Goal: Contribute content: Contribute content

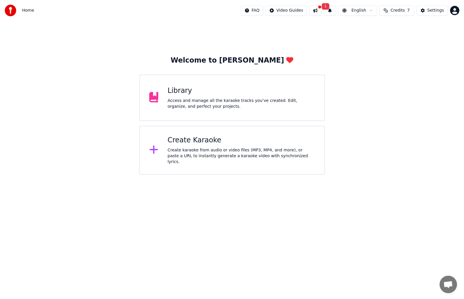
click at [256, 101] on div "Access and manage all the karaoke tracks you’ve created. Edit, organize, and pe…" at bounding box center [242, 104] width 148 height 12
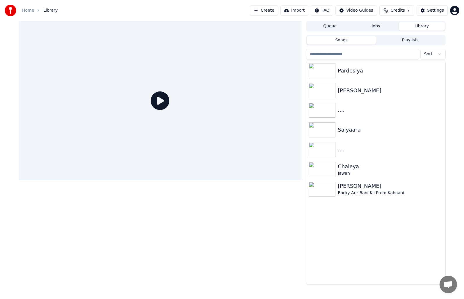
click at [29, 9] on link "Home" at bounding box center [28, 11] width 12 height 6
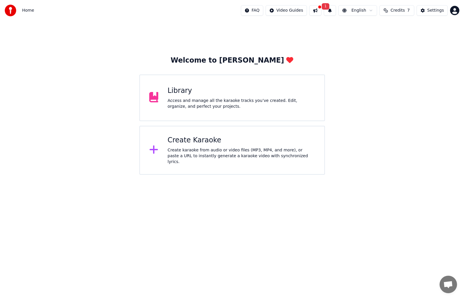
click at [207, 140] on div "Create Karaoke" at bounding box center [242, 140] width 148 height 9
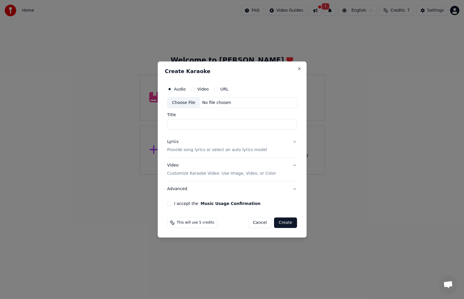
click at [189, 101] on div "Choose File" at bounding box center [184, 103] width 33 height 10
click at [177, 124] on input "Title" at bounding box center [232, 124] width 130 height 10
click at [182, 125] on input "Title" at bounding box center [232, 124] width 130 height 10
click at [183, 102] on div "Choose File" at bounding box center [184, 103] width 33 height 10
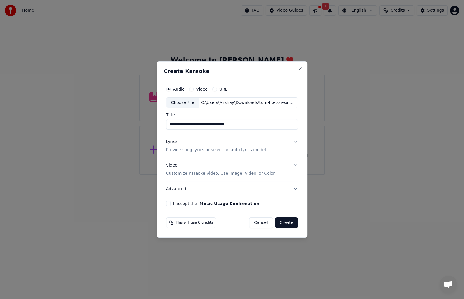
drag, startPoint x: 252, startPoint y: 125, endPoint x: 210, endPoint y: 125, distance: 41.9
click at [210, 125] on input "**********" at bounding box center [232, 124] width 132 height 10
click at [192, 124] on input "**********" at bounding box center [232, 124] width 132 height 10
click at [194, 123] on input "**********" at bounding box center [232, 124] width 132 height 10
click at [187, 124] on input "**********" at bounding box center [232, 124] width 132 height 10
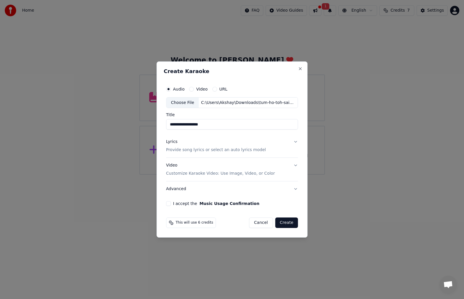
click at [180, 124] on input "**********" at bounding box center [232, 124] width 132 height 10
drag, startPoint x: 211, startPoint y: 126, endPoint x: 198, endPoint y: 128, distance: 12.4
click at [198, 128] on input "**********" at bounding box center [232, 124] width 132 height 10
click at [213, 127] on input "**********" at bounding box center [232, 124] width 132 height 10
type input "**********"
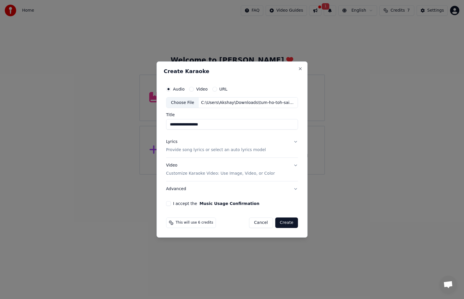
click at [294, 141] on button "Lyrics Provide song lyrics or select an auto lyrics model" at bounding box center [232, 146] width 132 height 23
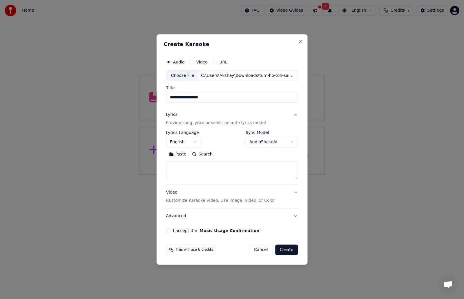
click at [197, 142] on button "English" at bounding box center [183, 142] width 35 height 10
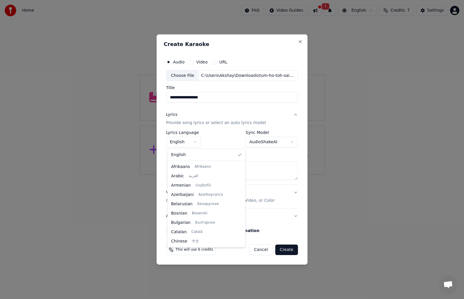
scroll to position [149, 0]
select select "**"
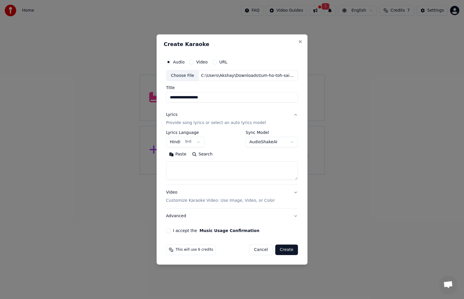
click at [177, 166] on textarea at bounding box center [232, 171] width 132 height 19
paste textarea "**********"
type textarea "**********"
click at [294, 192] on button "Video Customize Karaoke Video: Use Image, Video, or Color" at bounding box center [232, 196] width 132 height 23
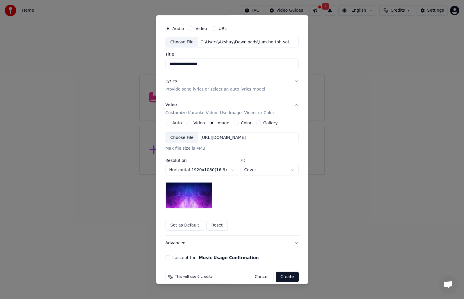
scroll to position [22, 0]
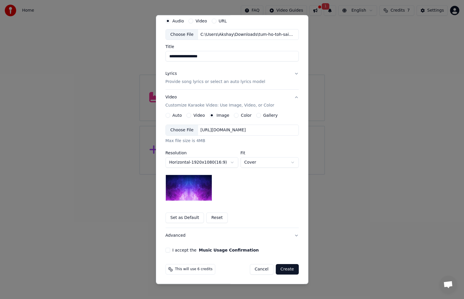
click at [166, 249] on button "I accept the Music Usage Confirmation" at bounding box center [168, 250] width 5 height 5
click at [287, 268] on button "Create" at bounding box center [287, 269] width 23 height 10
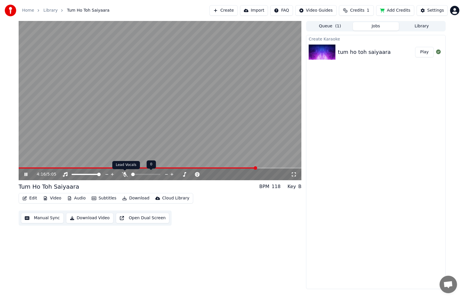
click at [125, 174] on icon at bounding box center [125, 174] width 6 height 5
click at [158, 128] on video at bounding box center [160, 100] width 283 height 159
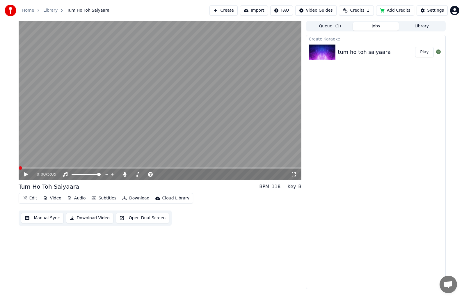
click at [19, 170] on span at bounding box center [20, 167] width 3 height 3
click at [26, 172] on icon at bounding box center [30, 174] width 14 height 5
click at [132, 114] on video at bounding box center [160, 100] width 283 height 159
click at [131, 112] on video at bounding box center [160, 100] width 283 height 159
click at [171, 168] on span at bounding box center [95, 167] width 152 height 1
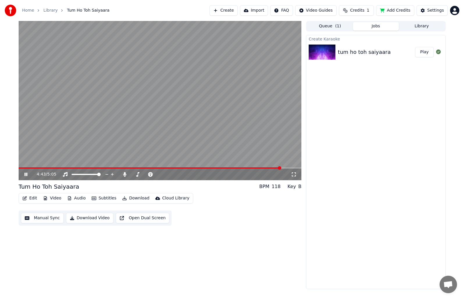
click at [206, 170] on div "4:43 / 5:05" at bounding box center [160, 175] width 283 height 12
click at [203, 165] on video at bounding box center [160, 100] width 283 height 159
click at [201, 167] on div "4:43 / 5:05" at bounding box center [160, 100] width 283 height 159
click at [204, 167] on video at bounding box center [160, 100] width 283 height 159
click at [200, 167] on video at bounding box center [160, 100] width 283 height 159
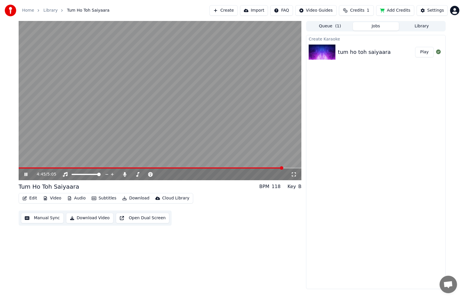
click at [200, 168] on span at bounding box center [151, 167] width 265 height 1
click at [205, 168] on span at bounding box center [160, 167] width 283 height 1
click at [209, 167] on span at bounding box center [160, 167] width 283 height 1
click at [213, 168] on span at bounding box center [160, 167] width 283 height 1
click at [219, 167] on span at bounding box center [160, 167] width 283 height 1
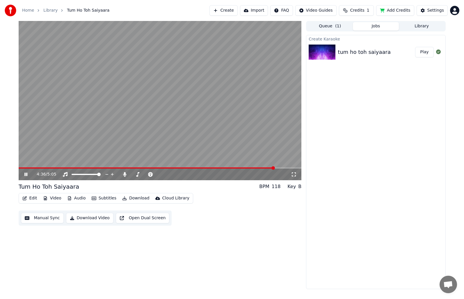
click at [258, 167] on span at bounding box center [147, 167] width 257 height 1
click at [252, 168] on span at bounding box center [135, 167] width 233 height 1
click at [247, 168] on span at bounding box center [136, 167] width 234 height 1
click at [242, 167] on span at bounding box center [131, 167] width 224 height 1
click at [248, 168] on span at bounding box center [136, 167] width 234 height 1
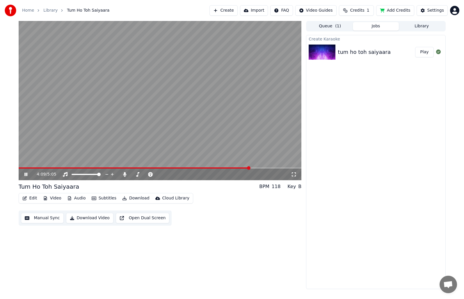
click at [238, 154] on video at bounding box center [160, 100] width 283 height 159
click at [52, 217] on button "Manual Sync" at bounding box center [42, 218] width 43 height 10
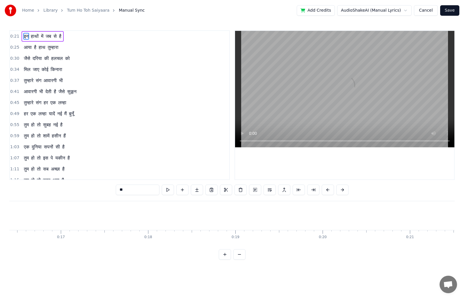
scroll to position [0, 1868]
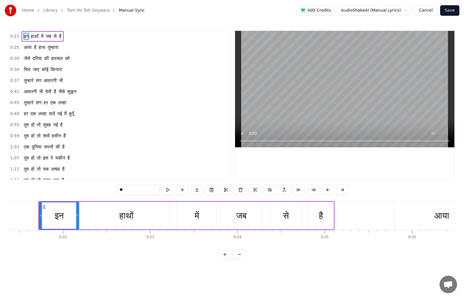
click at [423, 11] on button "Cancel" at bounding box center [426, 10] width 24 height 10
click at [432, 10] on button "Cancel" at bounding box center [426, 10] width 24 height 10
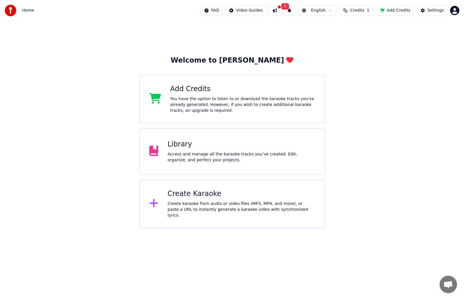
click at [192, 151] on div "Access and manage all the karaoke tracks you’ve created. Edit, organize, and pe…" at bounding box center [242, 157] width 148 height 12
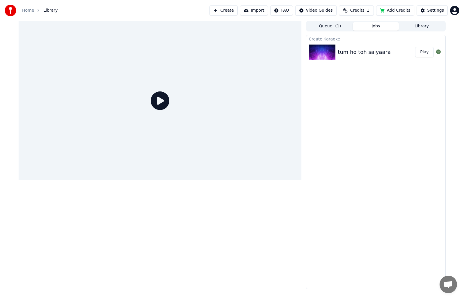
click at [427, 56] on button "Play" at bounding box center [424, 52] width 18 height 10
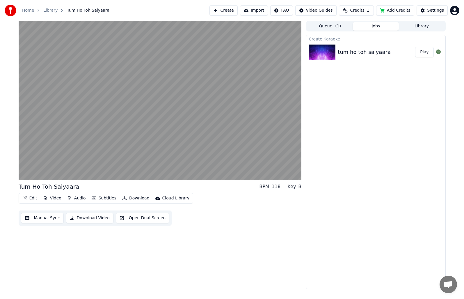
click at [76, 197] on button "Audio" at bounding box center [76, 198] width 23 height 8
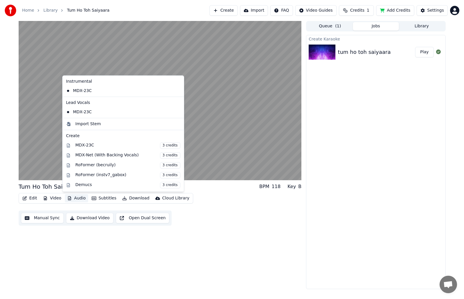
click at [76, 197] on button "Audio" at bounding box center [76, 198] width 23 height 8
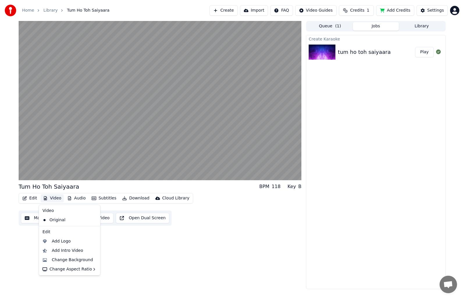
click at [55, 199] on button "Video" at bounding box center [52, 198] width 23 height 8
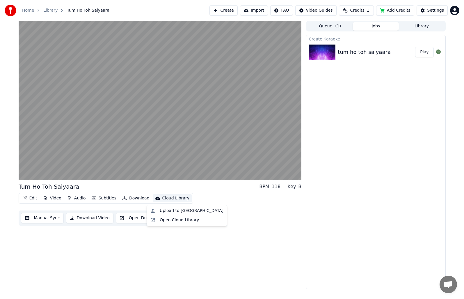
click at [252, 198] on div "Edit Video Audio Subtitles Download Cloud Library Manual Sync Download Video Op…" at bounding box center [160, 209] width 283 height 33
click at [48, 218] on button "Manual Sync" at bounding box center [42, 218] width 43 height 10
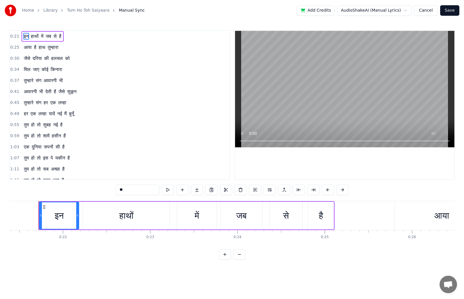
click at [427, 12] on button "Cancel" at bounding box center [426, 10] width 24 height 10
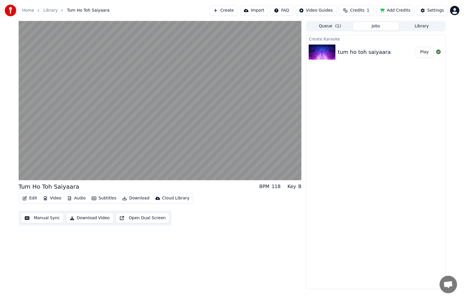
click at [77, 199] on button "Audio" at bounding box center [76, 198] width 23 height 8
click at [201, 215] on div "Edit Video Audio Subtitles Download Cloud Library Manual Sync Download Video Op…" at bounding box center [160, 209] width 283 height 33
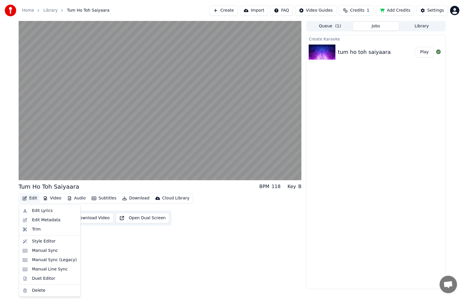
click at [27, 198] on button "Edit" at bounding box center [30, 198] width 20 height 8
click at [51, 277] on div "Duet Editor" at bounding box center [43, 279] width 23 height 6
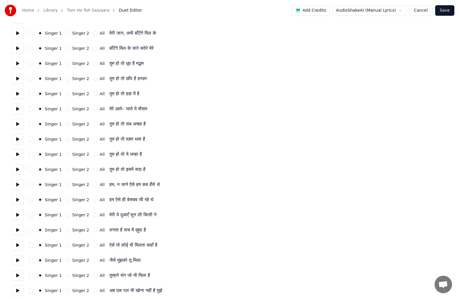
scroll to position [546, 0]
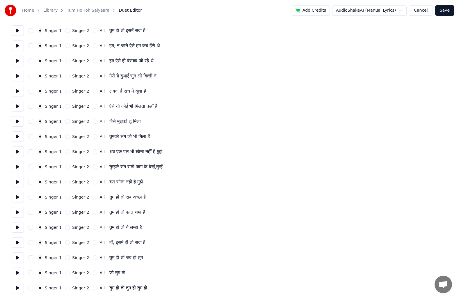
click at [17, 227] on button at bounding box center [18, 227] width 12 height 10
click at [18, 227] on button at bounding box center [18, 227] width 12 height 10
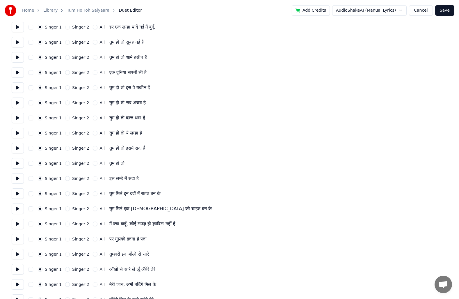
scroll to position [204, 0]
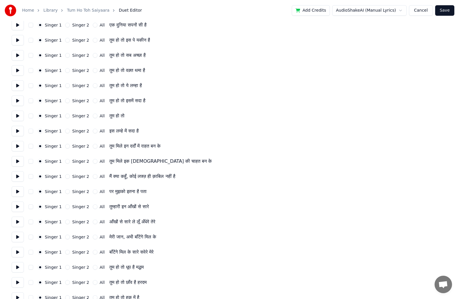
click at [18, 147] on button at bounding box center [18, 146] width 12 height 10
click at [343, 220] on div "Singer 1 Singer 2 All आँखों से सारे ले लूँ अँधेरे तेरे" at bounding box center [230, 222] width 436 height 10
click at [19, 89] on button at bounding box center [18, 85] width 12 height 10
click at [16, 116] on button at bounding box center [18, 116] width 12 height 10
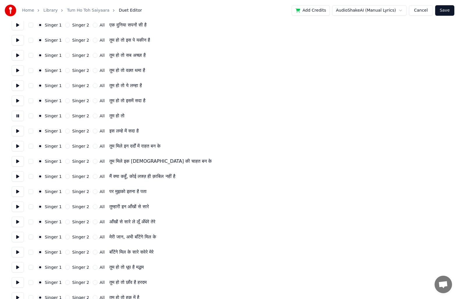
click at [18, 130] on button at bounding box center [18, 131] width 12 height 10
click at [18, 149] on button at bounding box center [18, 146] width 12 height 10
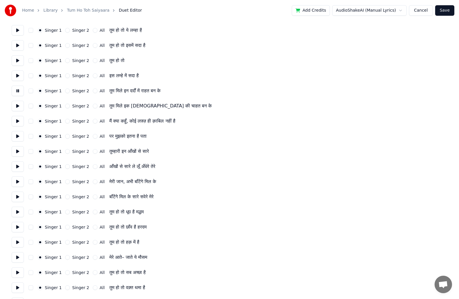
scroll to position [262, 0]
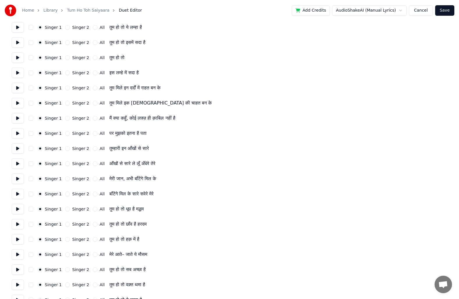
click at [17, 132] on button at bounding box center [18, 133] width 12 height 10
click at [17, 180] on button at bounding box center [18, 179] width 12 height 10
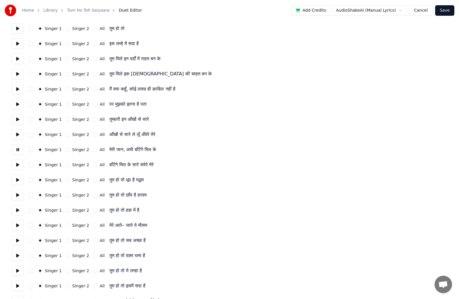
click at [19, 167] on button at bounding box center [18, 165] width 12 height 10
click at [18, 180] on button at bounding box center [18, 180] width 12 height 10
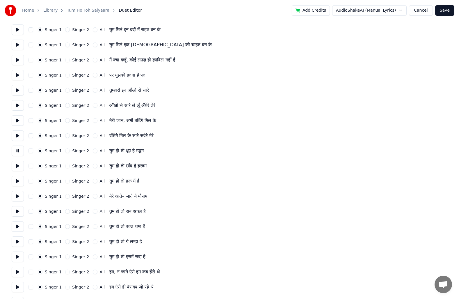
scroll to position [349, 0]
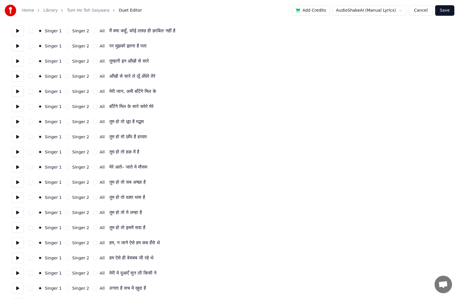
click at [17, 168] on button at bounding box center [18, 167] width 12 height 10
click at [16, 178] on button at bounding box center [18, 182] width 12 height 10
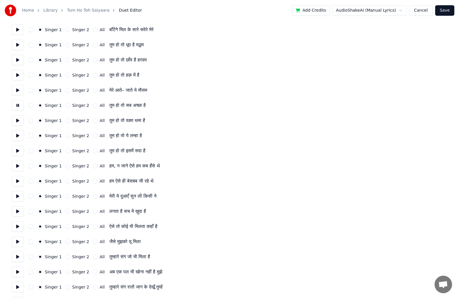
scroll to position [437, 0]
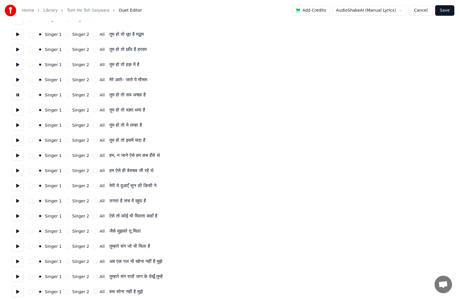
click at [15, 156] on button at bounding box center [18, 155] width 12 height 10
click at [21, 140] on button at bounding box center [18, 140] width 12 height 10
click at [65, 155] on button "Singer 2" at bounding box center [67, 155] width 5 height 5
click at [66, 169] on button "Singer 2" at bounding box center [67, 170] width 5 height 5
click at [65, 185] on button "Singer 2" at bounding box center [67, 185] width 5 height 5
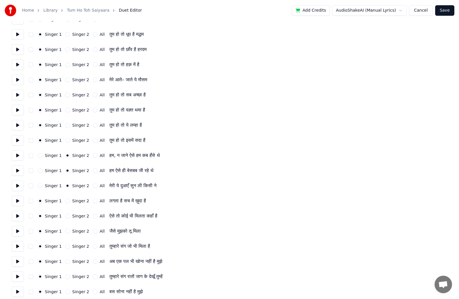
click at [18, 186] on button at bounding box center [18, 186] width 12 height 10
click at [66, 201] on button "Singer 2" at bounding box center [67, 201] width 5 height 5
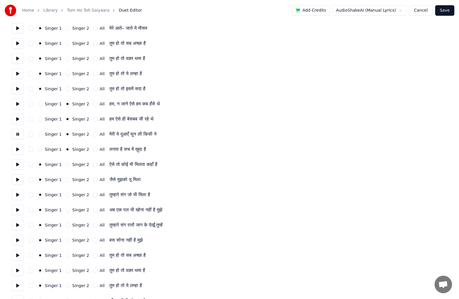
scroll to position [495, 0]
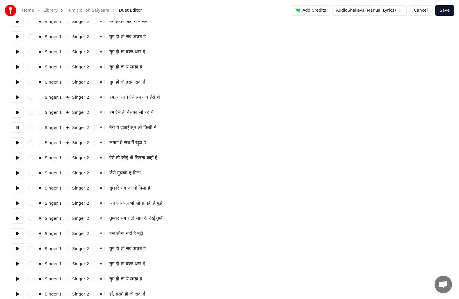
click at [20, 190] on button at bounding box center [18, 188] width 12 height 10
click at [66, 158] on button "Singer 2" at bounding box center [67, 157] width 5 height 5
click at [65, 171] on button "Singer 2" at bounding box center [67, 173] width 5 height 5
click at [65, 187] on button "Singer 2" at bounding box center [67, 188] width 5 height 5
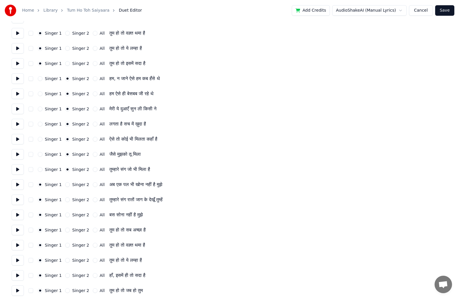
scroll to position [524, 0]
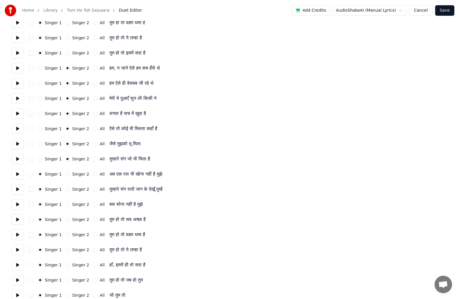
click at [17, 204] on button at bounding box center [18, 204] width 12 height 10
click at [20, 174] on button at bounding box center [18, 174] width 12 height 10
click at [65, 175] on button "Singer 2" at bounding box center [67, 174] width 5 height 5
click at [66, 189] on button "Singer 2" at bounding box center [67, 189] width 5 height 5
click at [18, 189] on button at bounding box center [18, 189] width 12 height 10
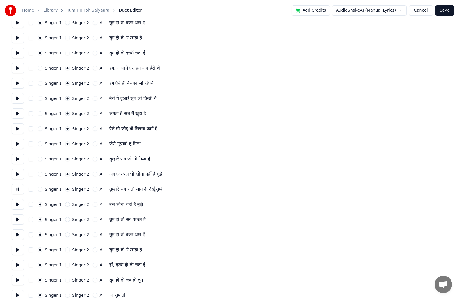
click at [41, 190] on button "Singer 1" at bounding box center [40, 189] width 5 height 5
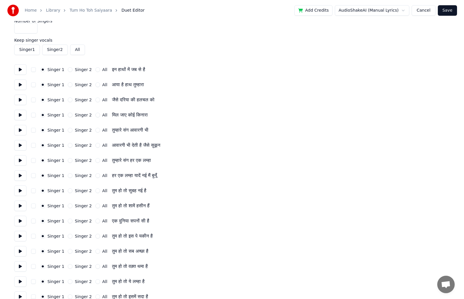
scroll to position [0, 0]
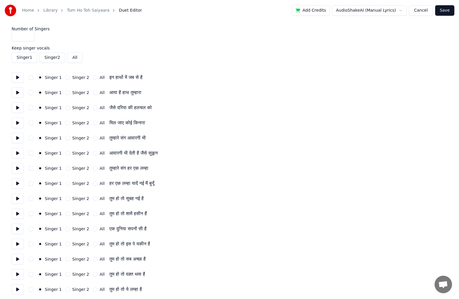
click at [446, 8] on button "Save" at bounding box center [445, 10] width 19 height 10
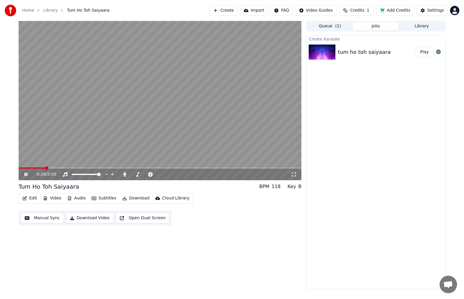
click at [80, 168] on span at bounding box center [160, 167] width 283 height 1
click at [108, 169] on span at bounding box center [160, 167] width 283 height 1
click at [128, 169] on div "1:37 / 5:05" at bounding box center [160, 175] width 283 height 12
click at [138, 168] on span at bounding box center [160, 167] width 283 height 1
click at [161, 169] on div "2:09 / 5:05" at bounding box center [160, 175] width 283 height 12
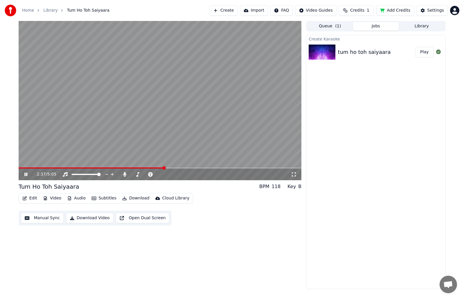
click at [164, 168] on span at bounding box center [160, 167] width 283 height 1
click at [177, 167] on span at bounding box center [160, 167] width 283 height 1
click at [187, 168] on span at bounding box center [160, 167] width 283 height 1
click at [198, 168] on span at bounding box center [160, 167] width 283 height 1
click at [204, 168] on span at bounding box center [160, 167] width 283 height 1
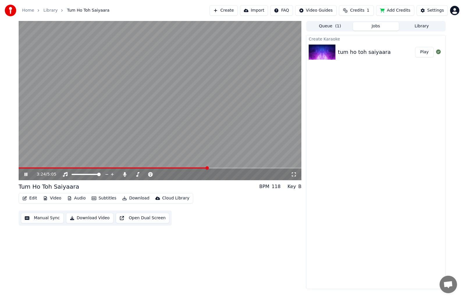
click at [208, 168] on span at bounding box center [160, 167] width 283 height 1
click at [226, 167] on video at bounding box center [160, 100] width 283 height 159
click at [231, 169] on span at bounding box center [160, 167] width 283 height 1
click at [250, 169] on span at bounding box center [160, 167] width 283 height 1
click at [237, 168] on span at bounding box center [135, 167] width 232 height 1
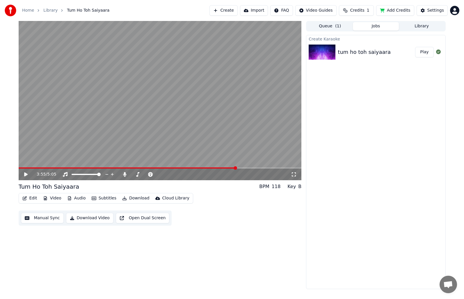
click at [240, 167] on span at bounding box center [160, 167] width 283 height 1
click at [241, 167] on span at bounding box center [160, 167] width 283 height 1
click at [28, 175] on icon at bounding box center [30, 174] width 14 height 5
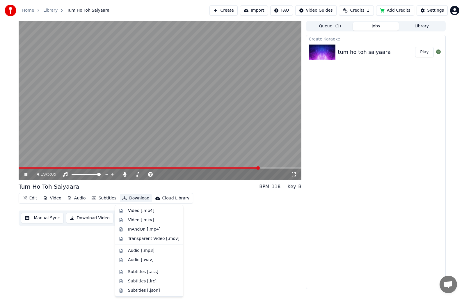
click at [130, 198] on button "Download" at bounding box center [136, 198] width 32 height 8
click at [139, 210] on div "Video [.mp4]" at bounding box center [141, 211] width 26 height 6
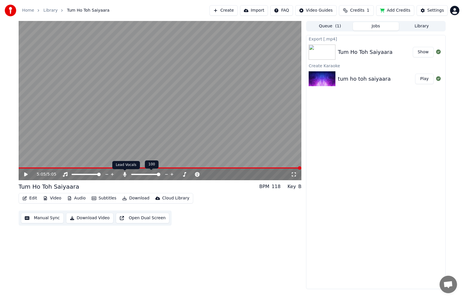
click at [125, 173] on icon at bounding box center [124, 174] width 3 height 5
click at [90, 218] on button "Download Video" at bounding box center [89, 218] width 47 height 10
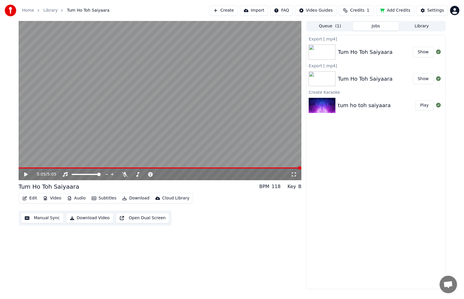
click at [455, 9] on html "Home Library Tum Ho Toh Saiyaara Create Import FAQ Video Guides Credits 1 Add C…" at bounding box center [232, 149] width 464 height 299
click at [424, 57] on div "Sign Out" at bounding box center [429, 61] width 67 height 9
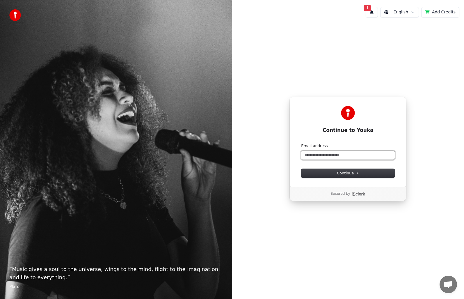
click at [339, 157] on input "Email address" at bounding box center [348, 155] width 94 height 9
type input "*"
click at [357, 176] on button "Continue" at bounding box center [348, 173] width 94 height 9
type input "**********"
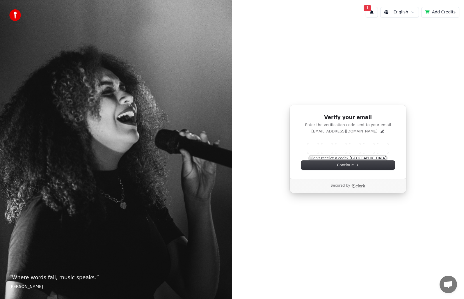
click at [366, 158] on button "Didn't receive a code? [GEOGRAPHIC_DATA]" at bounding box center [348, 158] width 77 height 5
click at [380, 132] on icon "Edit" at bounding box center [382, 131] width 5 height 5
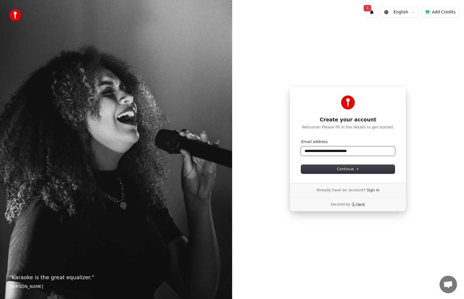
drag, startPoint x: 354, startPoint y: 153, endPoint x: 188, endPoint y: 139, distance: 166.5
click at [188, 139] on div "**********" at bounding box center [232, 149] width 464 height 299
click at [336, 172] on button "Continue" at bounding box center [348, 169] width 94 height 9
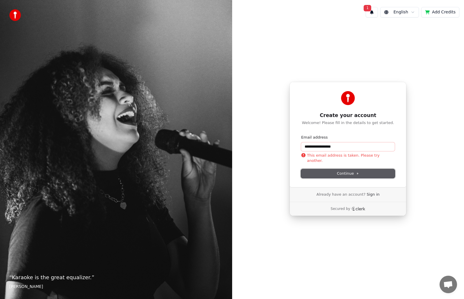
click at [359, 175] on span "Continue" at bounding box center [348, 173] width 22 height 5
drag, startPoint x: 344, startPoint y: 147, endPoint x: 259, endPoint y: 146, distance: 84.4
click at [259, 146] on div "**********" at bounding box center [348, 149] width 232 height 254
click at [341, 172] on span "Continue" at bounding box center [348, 173] width 22 height 5
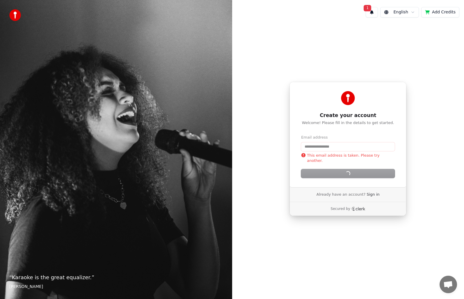
type input "**********"
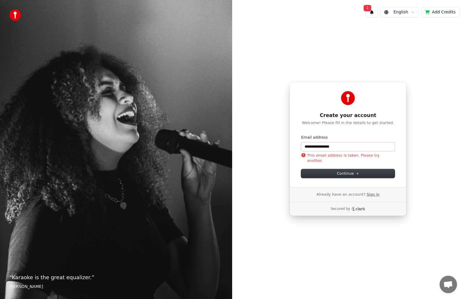
click at [367, 195] on link "Sign in" at bounding box center [373, 194] width 13 height 5
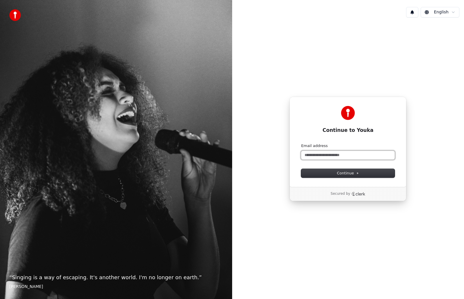
click at [329, 156] on input "Email address" at bounding box center [348, 155] width 94 height 9
click at [351, 173] on span "Continue" at bounding box center [348, 173] width 22 height 5
type input "**********"
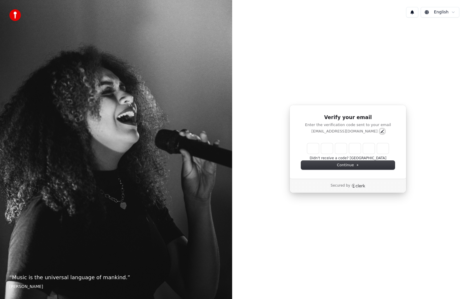
click at [380, 131] on icon "Edit" at bounding box center [382, 131] width 5 height 5
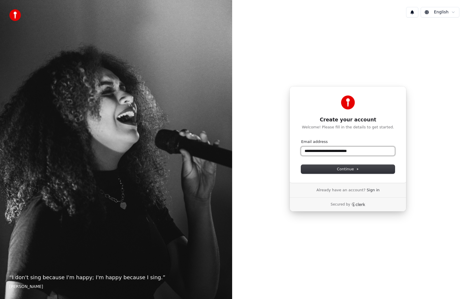
click at [319, 152] on input "**********" at bounding box center [348, 151] width 94 height 9
click at [346, 167] on span "Continue" at bounding box center [348, 169] width 22 height 5
type input "**********"
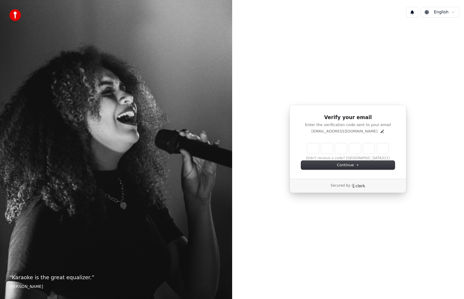
click at [311, 145] on input "Enter verification code" at bounding box center [348, 148] width 82 height 10
type input "******"
